Goal: Use online tool/utility: Utilize a website feature to perform a specific function

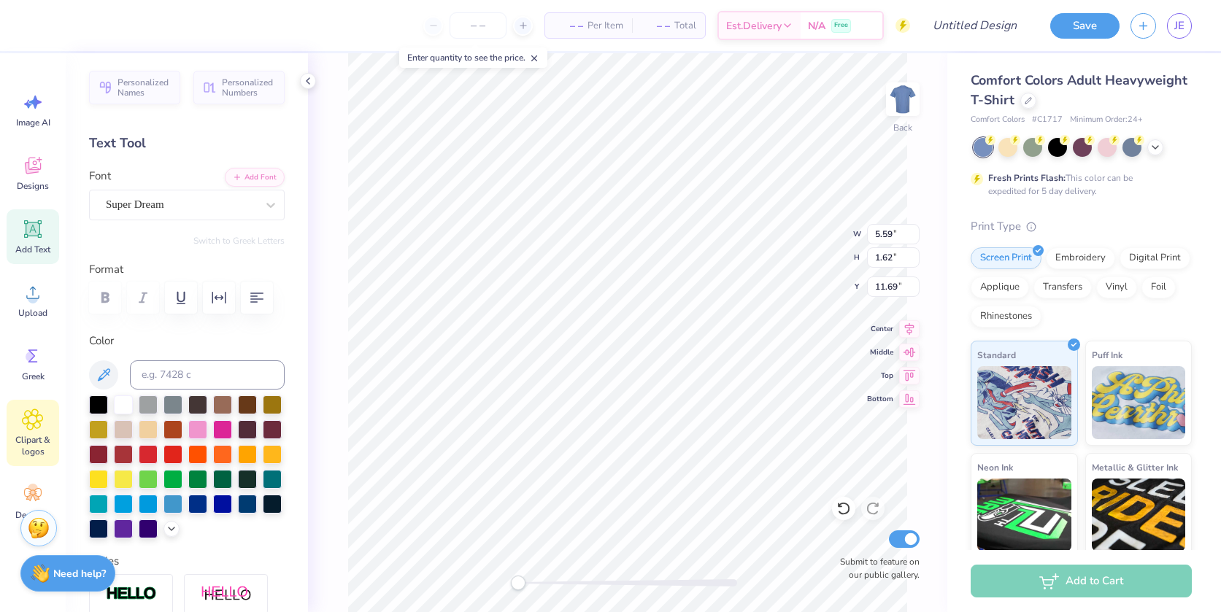
click at [34, 423] on icon at bounding box center [32, 419] width 9 height 9
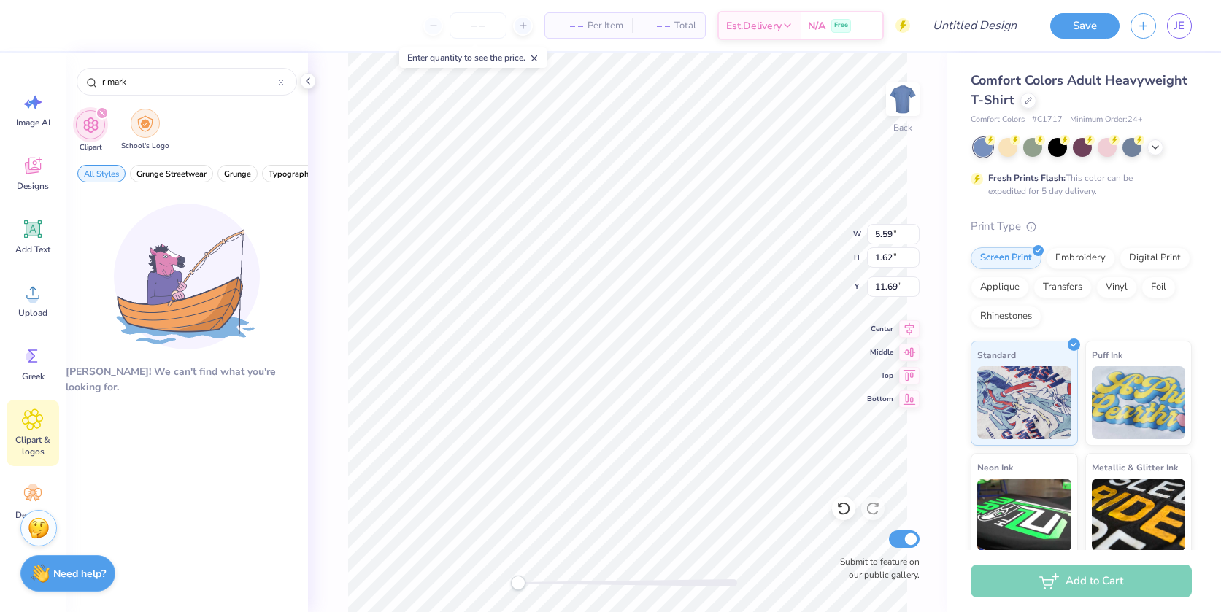
click at [148, 130] on img "filter for School's Logo" at bounding box center [145, 123] width 16 height 17
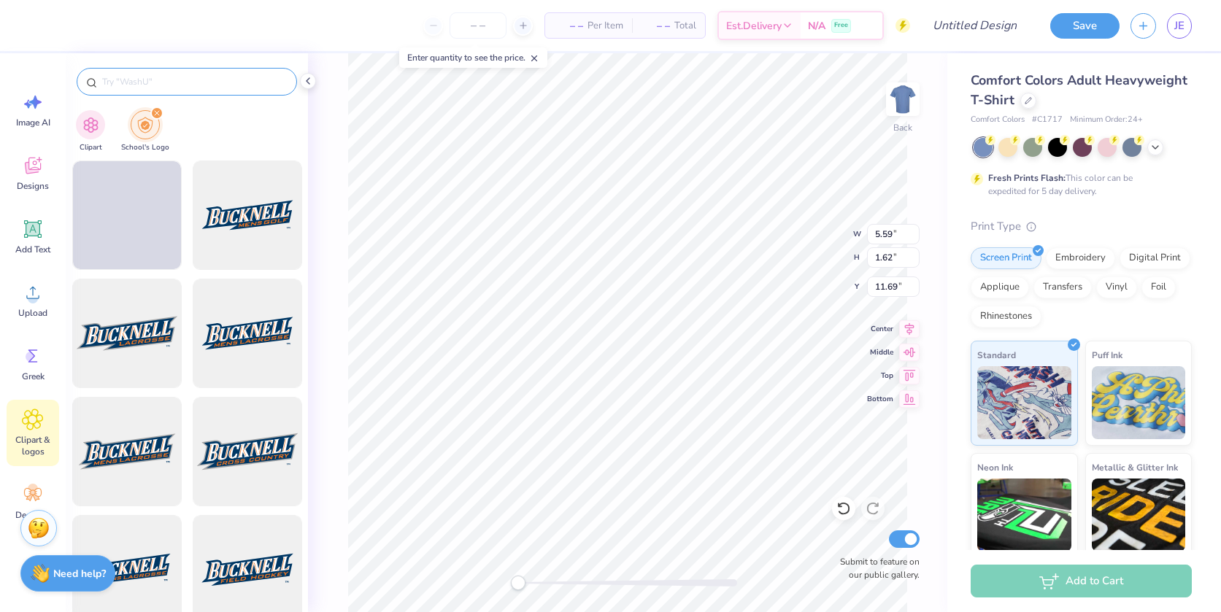
click at [149, 80] on input "text" at bounding box center [194, 81] width 187 height 15
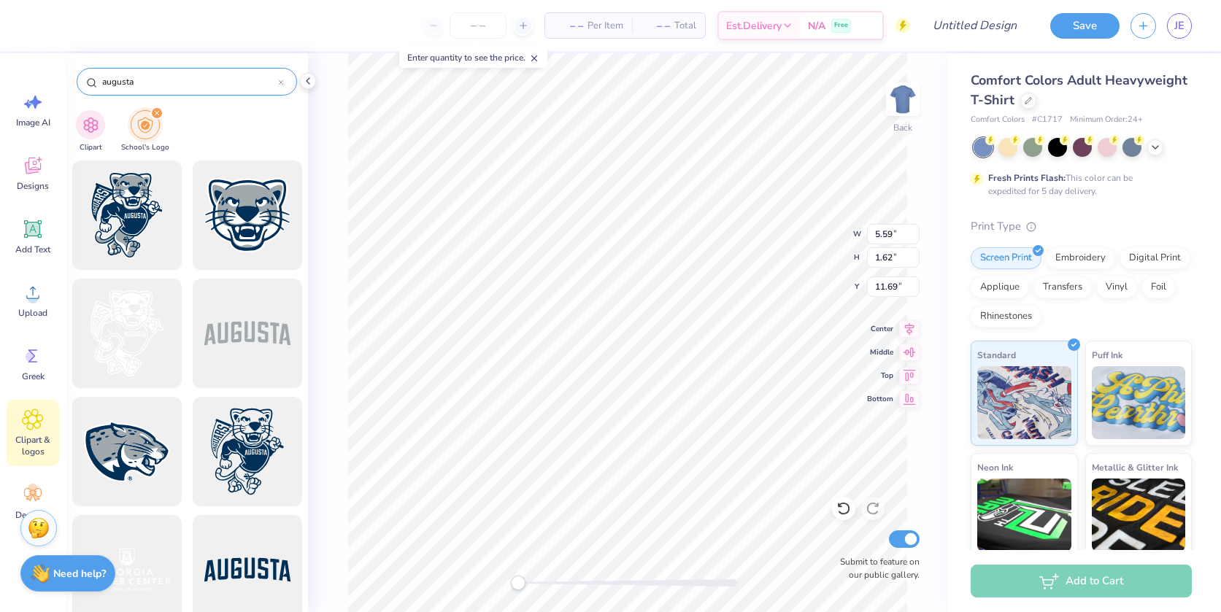
click at [171, 84] on input "augusta" at bounding box center [189, 81] width 177 height 15
type input "[GEOGRAPHIC_DATA]"
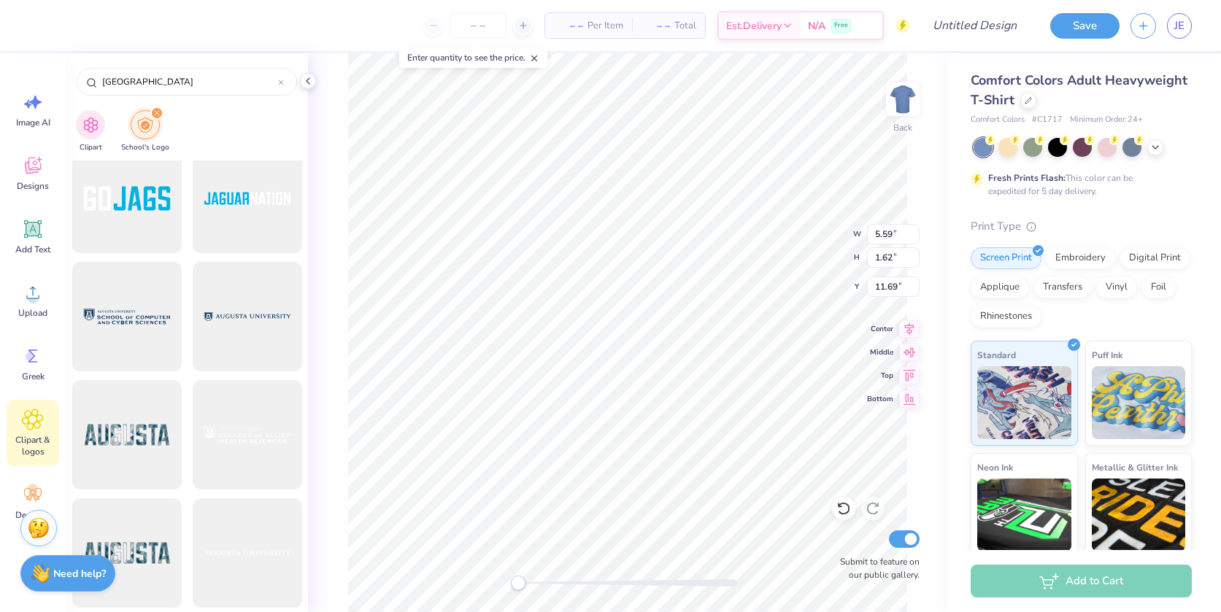
scroll to position [1025, 0]
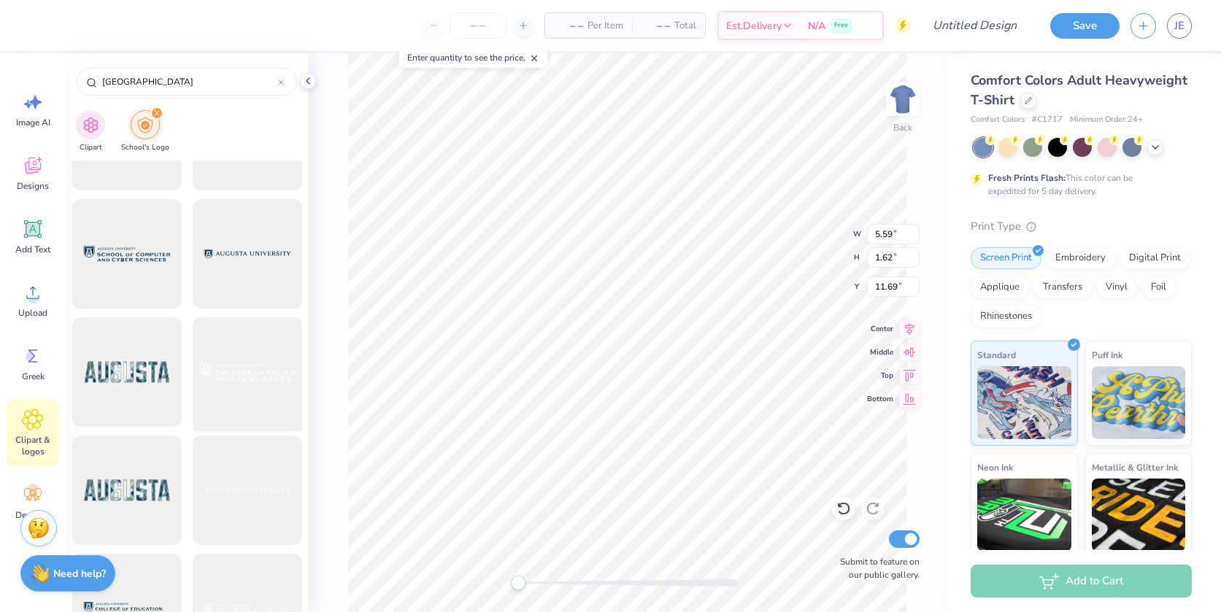
click at [247, 366] on div at bounding box center [247, 372] width 120 height 120
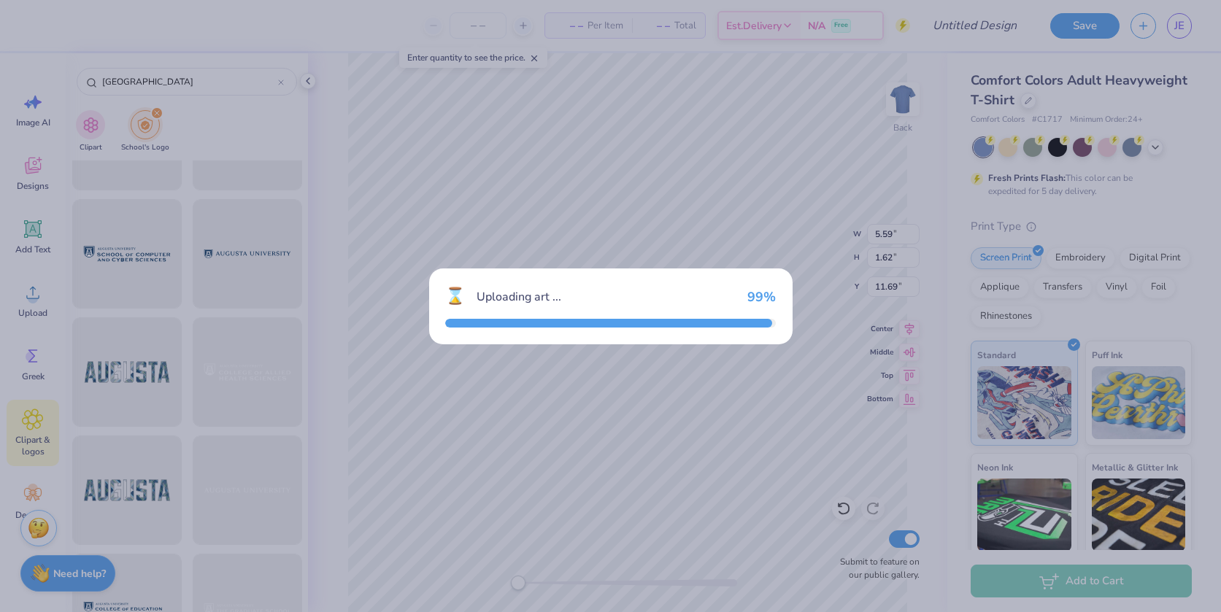
type input "14.17"
type input "2.77"
type input "3.00"
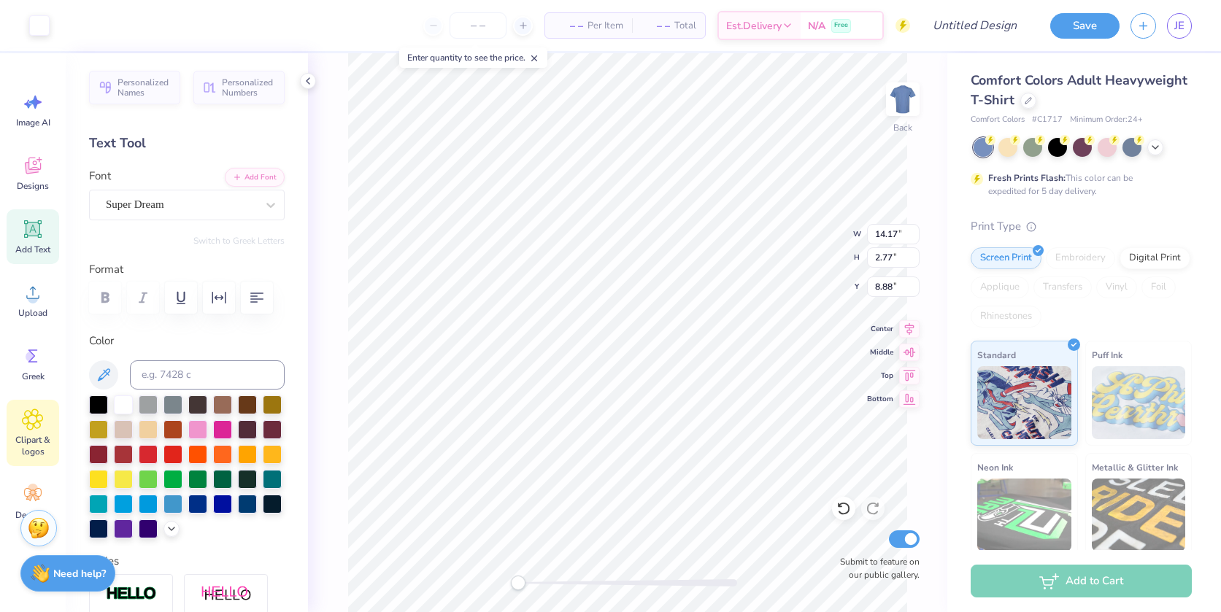
click at [36, 425] on icon at bounding box center [32, 420] width 21 height 22
